Goal: Transaction & Acquisition: Purchase product/service

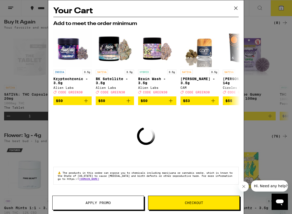
click at [231, 7] on button at bounding box center [236, 8] width 16 height 16
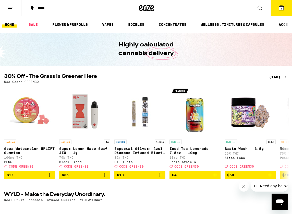
click at [284, 10] on icon at bounding box center [281, 8] width 6 height 6
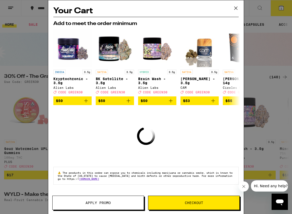
click at [160, 203] on span "Checkout" at bounding box center [193, 203] width 91 height 4
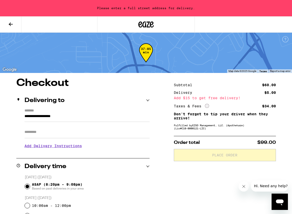
scroll to position [0, 0]
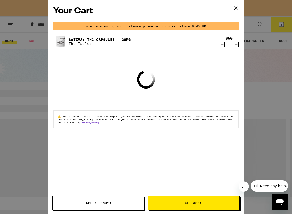
click at [240, 5] on button at bounding box center [236, 8] width 16 height 16
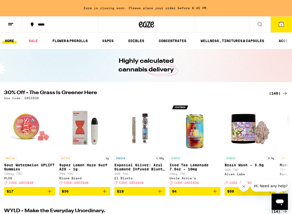
click at [276, 20] on button "1" at bounding box center [280, 25] width 21 height 16
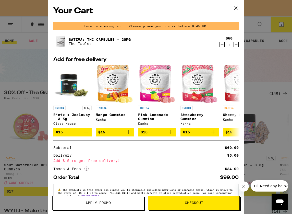
click at [238, 7] on icon at bounding box center [236, 8] width 8 height 8
